Goal: Information Seeking & Learning: Understand process/instructions

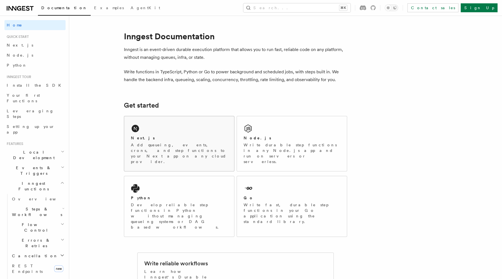
click at [138, 138] on h2 "Next.js" at bounding box center [143, 138] width 24 height 6
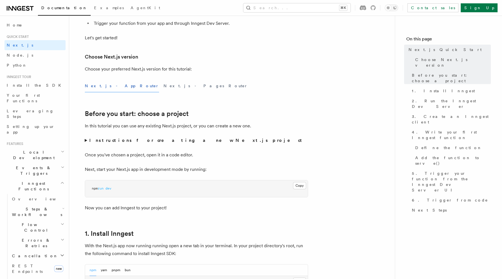
scroll to position [108, 0]
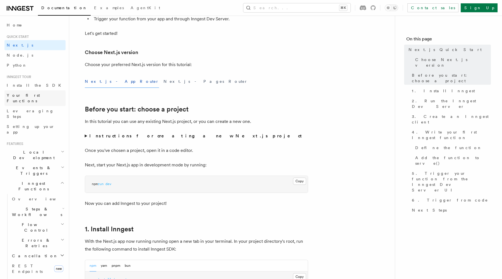
click at [30, 94] on span "Your first Functions" at bounding box center [23, 98] width 33 height 10
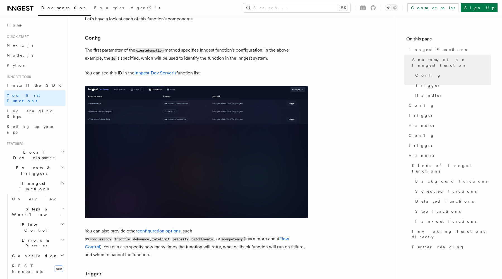
scroll to position [449, 0]
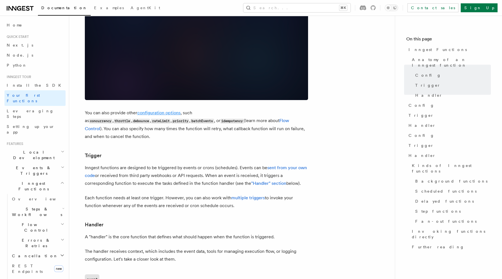
click at [150, 110] on link "configuration options" at bounding box center [158, 112] width 43 height 5
click at [182, 152] on h3 "Trigger" at bounding box center [196, 156] width 223 height 8
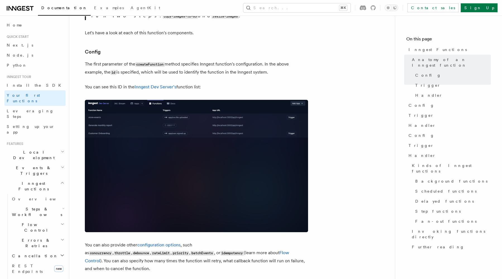
scroll to position [322, 0]
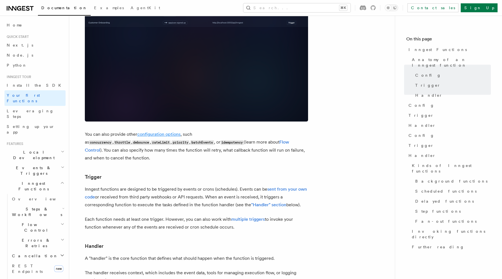
click at [152, 132] on link "configuration options" at bounding box center [158, 134] width 43 height 5
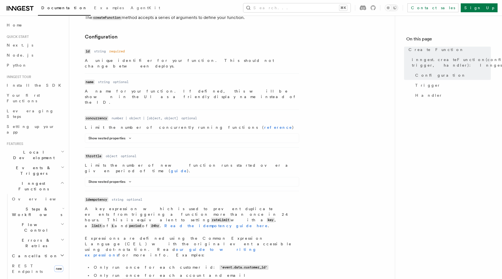
scroll to position [169, 0]
